Goal: Task Accomplishment & Management: Use online tool/utility

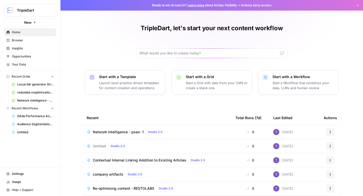
click at [358, 5] on icon "button" at bounding box center [358, 6] width 2 height 2
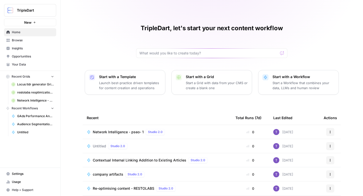
click at [34, 22] on icon "button" at bounding box center [34, 22] width 3 height 3
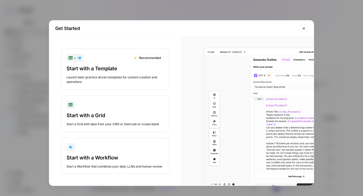
click at [105, 146] on div "button" at bounding box center [116, 147] width 98 height 8
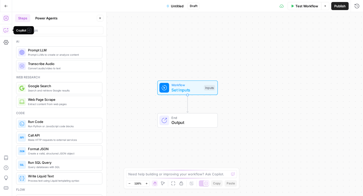
click at [6, 27] on button "Copilot" at bounding box center [6, 30] width 8 height 8
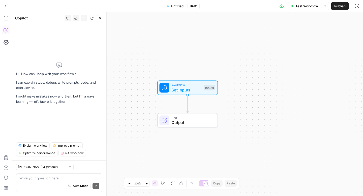
click at [41, 179] on textarea at bounding box center [59, 178] width 80 height 5
type textarea "Lore: Ipsumdo Sit Ametcons Adipis (elit-seddoeiu): temp_incidi: Utl etdolor’m a…"
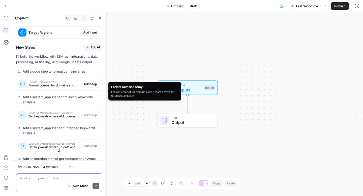
scroll to position [596, 0]
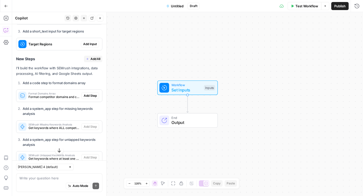
click at [92, 61] on span "Add All" at bounding box center [96, 59] width 10 height 5
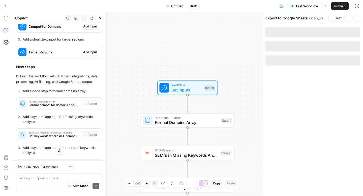
scroll to position [604, 0]
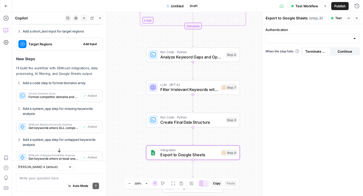
click at [177, 4] on span "Untitled" at bounding box center [177, 6] width 13 height 5
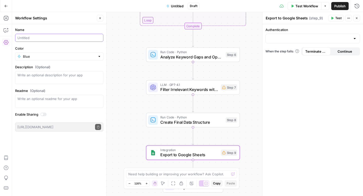
click at [34, 36] on input "Name" at bounding box center [59, 37] width 84 height 5
type input "Keyword Gap Analysis Template - SV"
click at [129, 51] on div "Workflow Set Inputs Inputs Run Code · Python Format Domains Array Step 1 SEO Re…" at bounding box center [187, 104] width 351 height 184
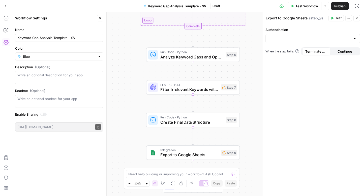
click at [359, 19] on button "Close" at bounding box center [357, 18] width 7 height 7
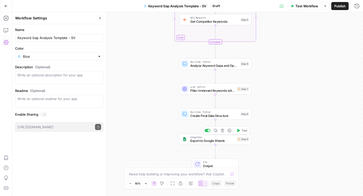
click at [226, 141] on span "Export to Google Sheets" at bounding box center [212, 140] width 45 height 5
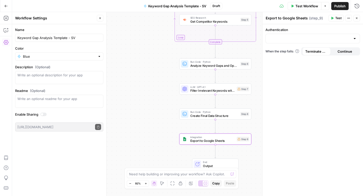
click at [355, 19] on button "Close" at bounding box center [357, 18] width 7 height 7
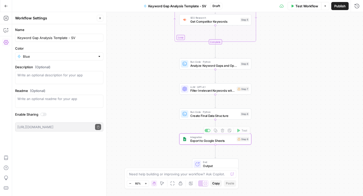
click at [227, 142] on span "Export to Google Sheets" at bounding box center [212, 140] width 45 height 5
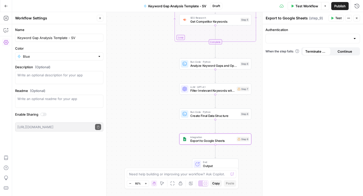
click at [337, 49] on button "Continue" at bounding box center [345, 51] width 28 height 8
click at [316, 41] on input "Authentication" at bounding box center [310, 38] width 82 height 5
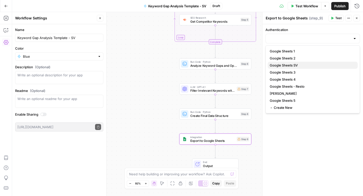
click at [292, 65] on span "Google Sheets SV" at bounding box center [312, 65] width 84 height 5
type input "Google Sheets SV"
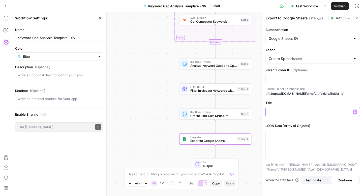
click at [295, 111] on p "To enrich screen reader interactions, please activate Accessibility in Grammarl…" at bounding box center [313, 111] width 88 height 5
click at [356, 135] on icon "button" at bounding box center [355, 134] width 3 height 2
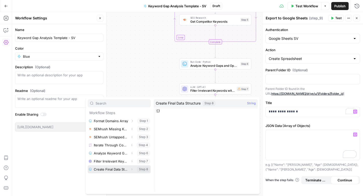
click at [118, 168] on button "Select variable Create Final Data Structure" at bounding box center [119, 169] width 63 height 8
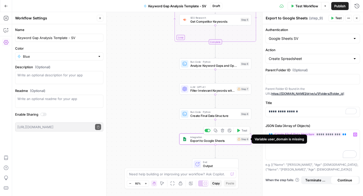
click at [240, 141] on div "Step 9" at bounding box center [243, 139] width 13 height 5
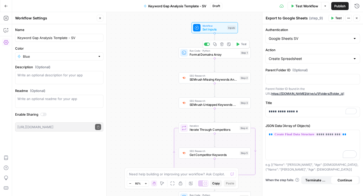
click at [227, 56] on span "Format Domains Array" at bounding box center [214, 54] width 49 height 5
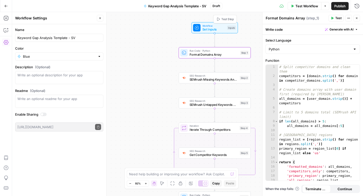
click at [210, 28] on span "Set Inputs" at bounding box center [213, 29] width 23 height 5
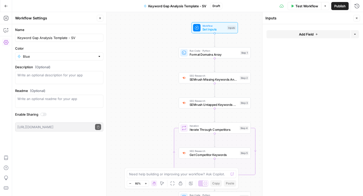
click at [306, 37] on span "Add Field" at bounding box center [306, 34] width 15 height 5
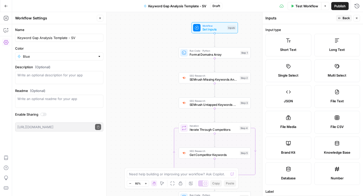
scroll to position [1, 0]
click at [286, 38] on icon at bounding box center [288, 40] width 5 height 5
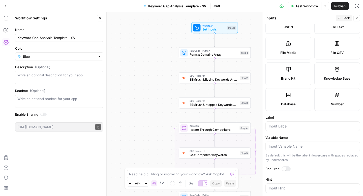
scroll to position [80, 0]
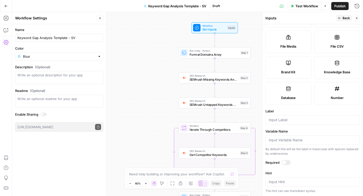
click at [295, 124] on div at bounding box center [313, 120] width 95 height 10
type input "F"
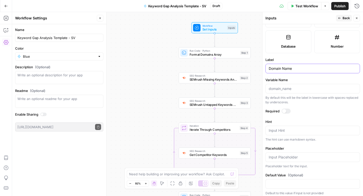
scroll to position [134, 0]
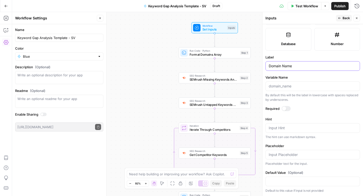
type input "Domain Name"
click at [299, 129] on textarea "Hint" at bounding box center [313, 128] width 88 height 5
type textarea "[URL][DOMAIN_NAME]"
click at [295, 155] on input "Placeholder" at bounding box center [313, 154] width 88 height 5
type input "[DOMAIN_NAME]"
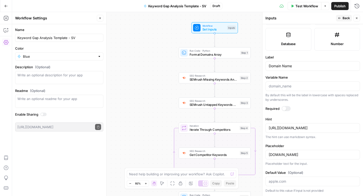
click at [305, 147] on label "Placeholder" at bounding box center [313, 145] width 95 height 5
click at [305, 152] on input "[DOMAIN_NAME]" at bounding box center [313, 154] width 88 height 5
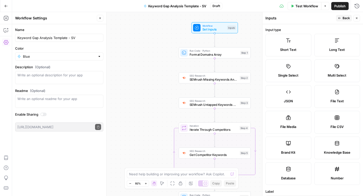
click at [341, 19] on button "Back" at bounding box center [344, 18] width 16 height 7
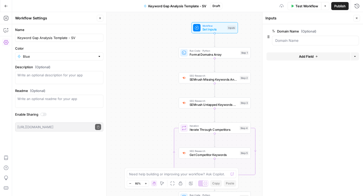
click at [306, 56] on span "Add Field" at bounding box center [306, 56] width 15 height 5
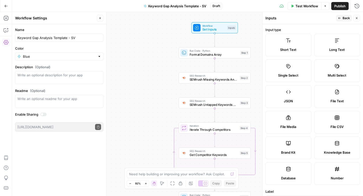
click at [283, 42] on label "Short Text" at bounding box center [289, 45] width 46 height 23
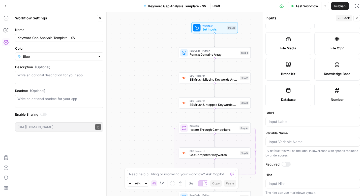
scroll to position [93, 0]
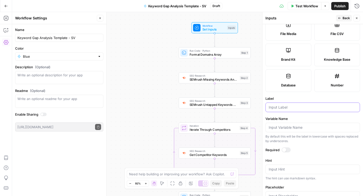
click at [288, 106] on input "Label" at bounding box center [313, 107] width 88 height 5
type input "Region"
click at [288, 127] on input "Variable Name" at bounding box center [313, 127] width 88 height 5
type input "[GEOGRAPHIC_DATA]"
click at [296, 127] on input "[GEOGRAPHIC_DATA]" at bounding box center [313, 127] width 88 height 5
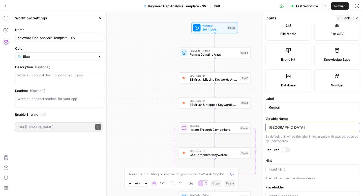
click at [296, 127] on input "[GEOGRAPHIC_DATA]" at bounding box center [313, 127] width 88 height 5
click at [293, 115] on form "Input type Short Text Long Text Single Select Multi Select JSON File Text File …" at bounding box center [313, 110] width 101 height 172
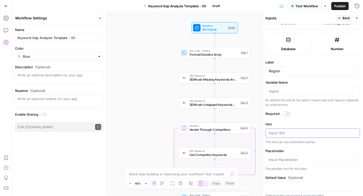
click at [290, 132] on textarea "Hint" at bounding box center [313, 133] width 88 height 5
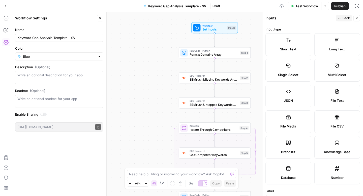
scroll to position [0, 0]
type textarea "[GEOGRAPHIC_DATA]"
click at [344, 77] on span "Multi Select" at bounding box center [337, 75] width 19 height 5
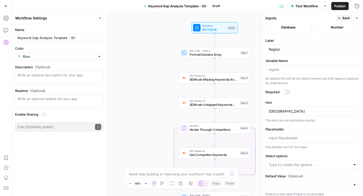
scroll to position [155, 0]
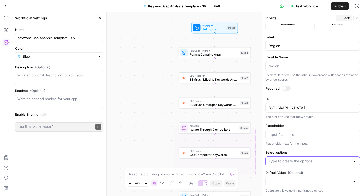
click at [319, 160] on input "Select options" at bounding box center [310, 161] width 82 height 5
click at [305, 174] on span "Press enter to create an option" at bounding box center [315, 173] width 77 height 5
click at [289, 178] on div at bounding box center [313, 182] width 95 height 10
click at [282, 153] on label "Select options" at bounding box center [313, 152] width 95 height 5
click at [282, 159] on input "Select options" at bounding box center [310, 161] width 82 height 5
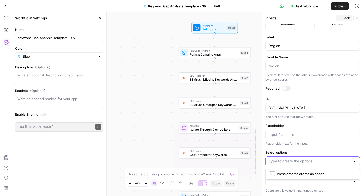
click at [282, 159] on input "Select options" at bounding box center [310, 161] width 82 height 5
type input "[GEOGRAPHIC_DATA]"
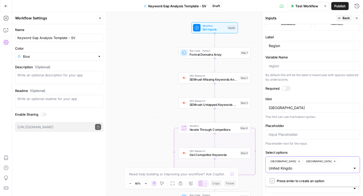
type input "[GEOGRAPHIC_DATA]"
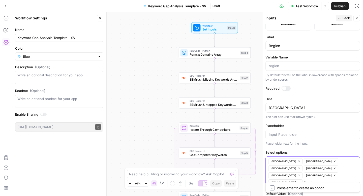
type input "[GEOGRAPHIC_DATA]"
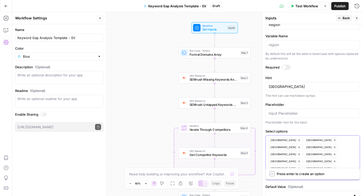
type input "All Locations"
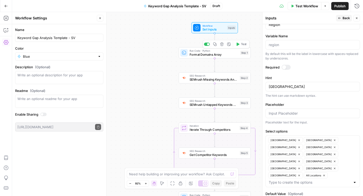
click at [198, 56] on span "Format Domains Array" at bounding box center [214, 54] width 49 height 5
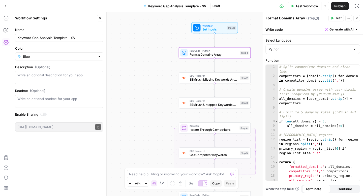
click at [79, 154] on div "Name Keyword Gap Analysis Template - SV Color Blue Description (Optional) Readm…" at bounding box center [59, 110] width 94 height 172
click at [97, 17] on button "Close" at bounding box center [100, 18] width 7 height 7
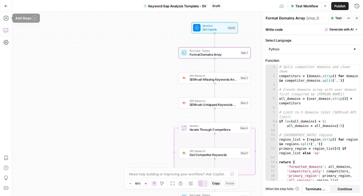
click at [7, 31] on icon "button" at bounding box center [6, 30] width 5 height 5
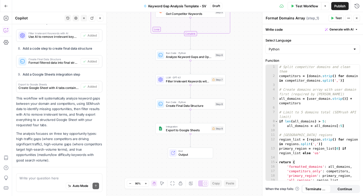
scroll to position [854, 0]
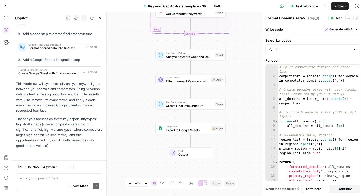
click at [46, 181] on div "Auto Mode Send" at bounding box center [59, 186] width 80 height 11
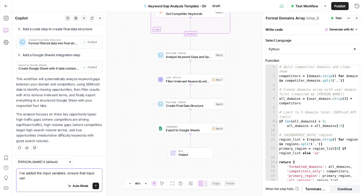
scroll to position [859, 0]
click at [43, 180] on textarea "I've added the input variables. ensure that input variables are covered in" at bounding box center [59, 176] width 80 height 10
click at [44, 178] on textarea "I've added the input variables. ensure that input variables are used in all ste…" at bounding box center [59, 176] width 80 height 10
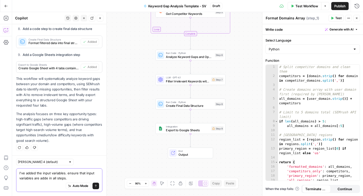
type textarea "I've added the input variables. ensure that input variables are added in all st…"
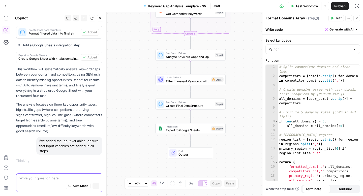
scroll to position [857, 0]
click at [357, 18] on icon "button" at bounding box center [356, 18] width 3 height 3
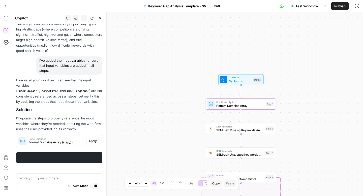
scroll to position [951, 0]
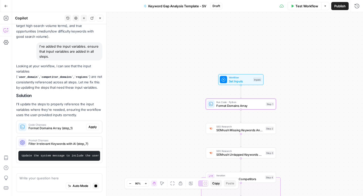
click at [94, 127] on span "Apply" at bounding box center [93, 127] width 8 height 5
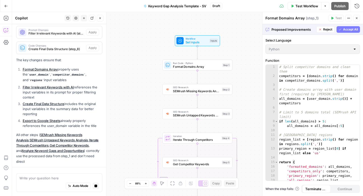
scroll to position [1062, 0]
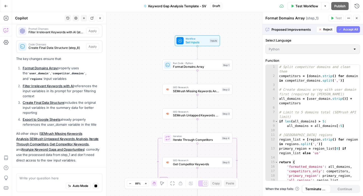
click at [189, 42] on span "Set Inputs" at bounding box center [197, 42] width 22 height 5
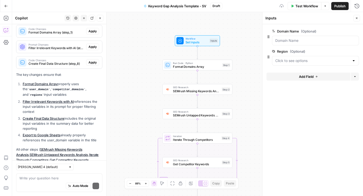
scroll to position [1097, 0]
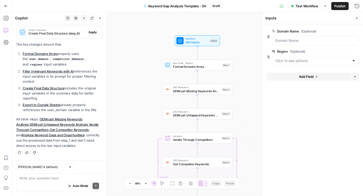
click at [301, 75] on span "Add Field" at bounding box center [306, 76] width 15 height 5
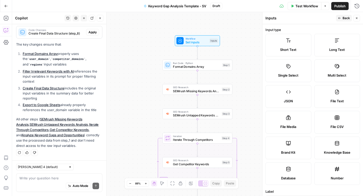
click at [342, 68] on label "Multi Select" at bounding box center [337, 71] width 46 height 23
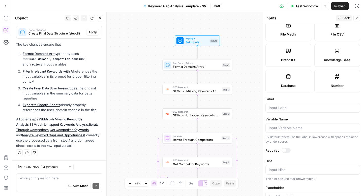
scroll to position [93, 0]
click at [303, 112] on div at bounding box center [313, 108] width 95 height 10
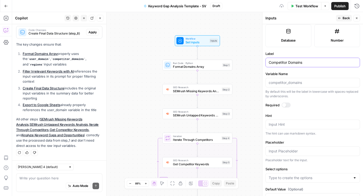
scroll to position [155, 0]
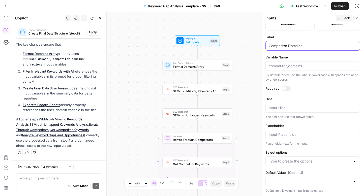
type input "Competitor Domains"
click at [295, 136] on input "Placeholder" at bounding box center [313, 134] width 88 height 5
type input "[URL][DOMAIN_NAME]"
click at [309, 121] on form "Input type Short Text Long Text Single Select Multi Select JSON File Text File …" at bounding box center [313, 110] width 101 height 172
click at [48, 181] on div "Auto Mode Send" at bounding box center [59, 186] width 80 height 11
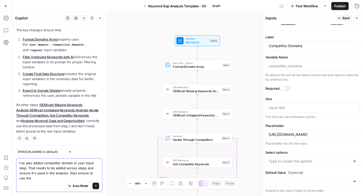
scroll to position [1112, 0]
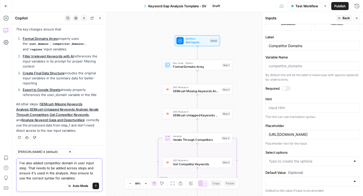
click at [50, 178] on textarea "I've also added competitor domain in user input step. That needs to be added ac…" at bounding box center [59, 171] width 80 height 20
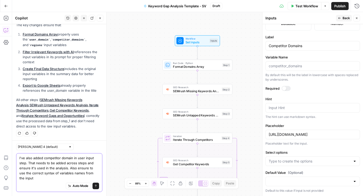
scroll to position [1117, 0]
type textarea "I've also added competitor domain in user input step. That needs to be added ac…"
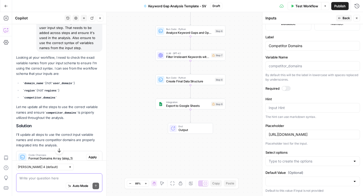
scroll to position [1291, 0]
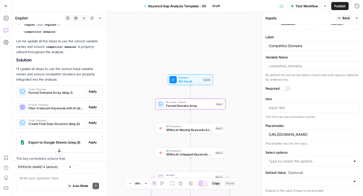
click at [90, 94] on span "Apply" at bounding box center [93, 91] width 8 height 5
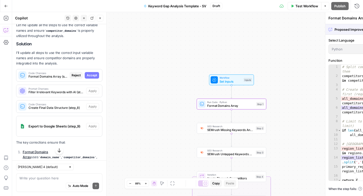
scroll to position [1275, 0]
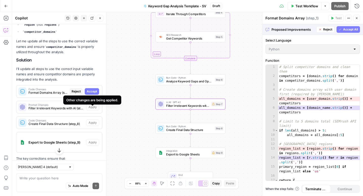
click at [92, 96] on div "Other changes are being applied." at bounding box center [92, 100] width 58 height 9
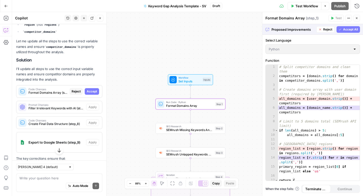
click at [92, 94] on span "Accept" at bounding box center [92, 91] width 10 height 5
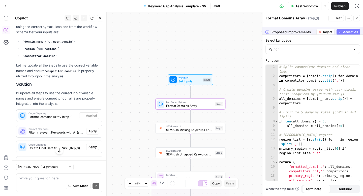
scroll to position [1299, 0]
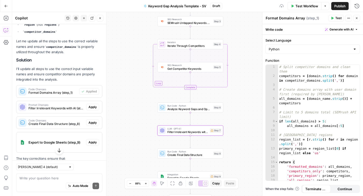
click at [90, 109] on span "Apply" at bounding box center [93, 107] width 8 height 5
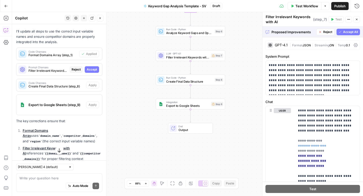
scroll to position [1314, 0]
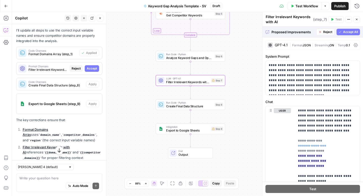
click at [91, 71] on span "Accept" at bounding box center [92, 68] width 10 height 5
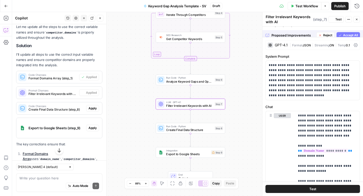
scroll to position [1338, 0]
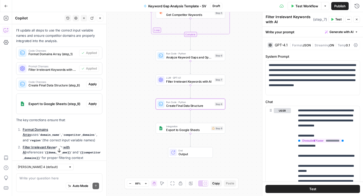
click at [95, 86] on span "Apply" at bounding box center [93, 84] width 8 height 5
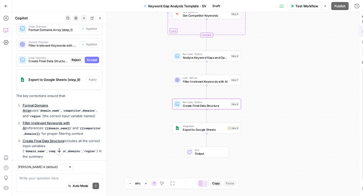
scroll to position [1314, 0]
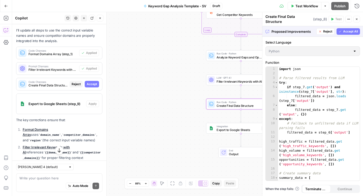
click at [94, 86] on span "Accept" at bounding box center [92, 84] width 10 height 5
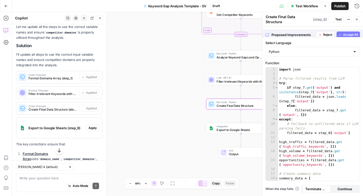
scroll to position [1338, 0]
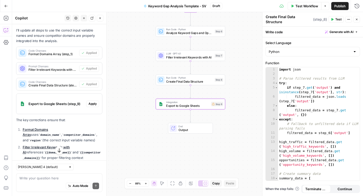
click at [95, 106] on span "Apply" at bounding box center [93, 104] width 8 height 5
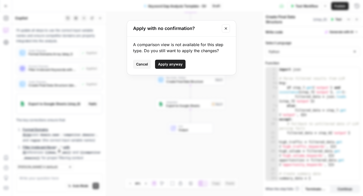
click at [168, 61] on button "Apply anyway" at bounding box center [170, 64] width 31 height 9
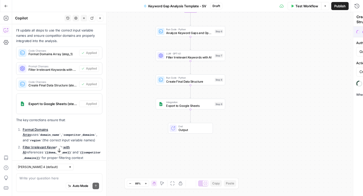
type textarea "Export to Google Sheets"
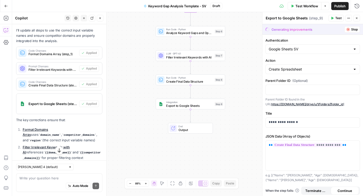
click at [351, 28] on span "Stop" at bounding box center [354, 29] width 7 height 5
click at [338, 5] on span "Publish" at bounding box center [339, 6] width 11 height 5
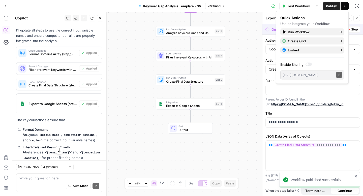
click at [310, 63] on div at bounding box center [309, 65] width 6 height 4
click at [340, 73] on button "Copy public execute URL" at bounding box center [339, 75] width 6 height 6
